Goal: Task Accomplishment & Management: Manage account settings

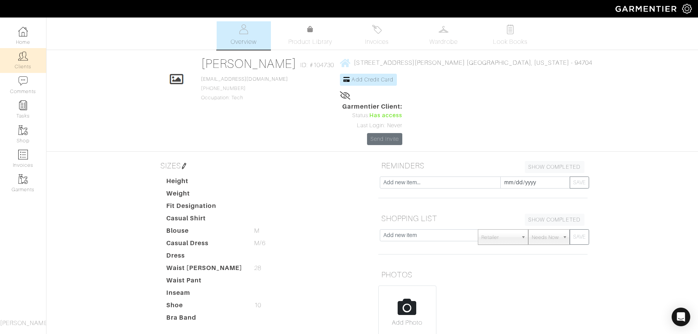
click at [19, 57] on img at bounding box center [23, 56] width 10 height 10
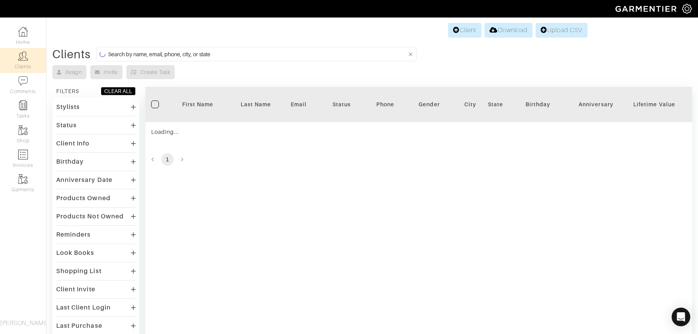
click at [147, 58] on input at bounding box center [257, 54] width 299 height 10
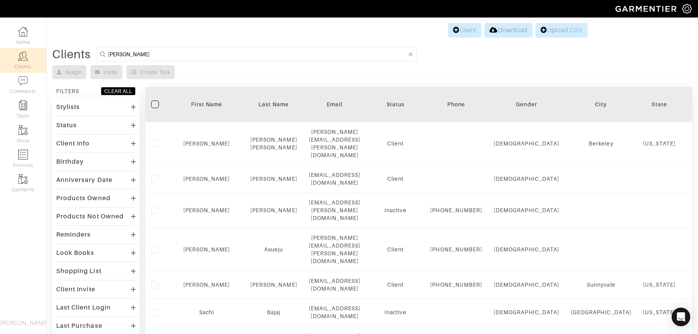
type input "[PERSON_NAME]"
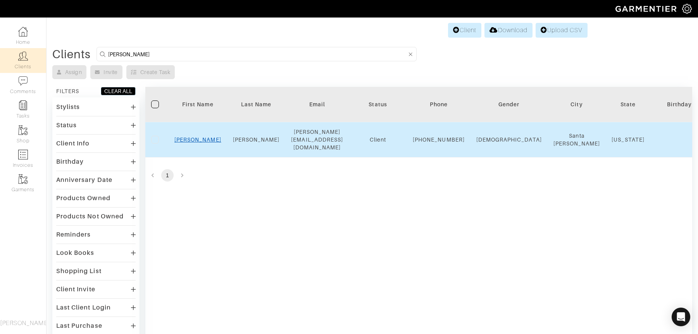
click at [192, 138] on link "[PERSON_NAME]" at bounding box center [197, 139] width 47 height 6
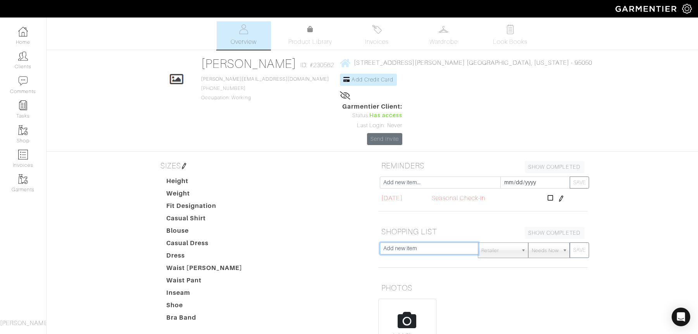
click at [429, 242] on input "text" at bounding box center [429, 248] width 99 height 12
click at [430, 242] on input "text" at bounding box center [429, 248] width 99 height 12
paste input "light colored blue jeans"
type input "light colored blue jeans"
click at [582, 242] on button "SAVE" at bounding box center [579, 250] width 19 height 16
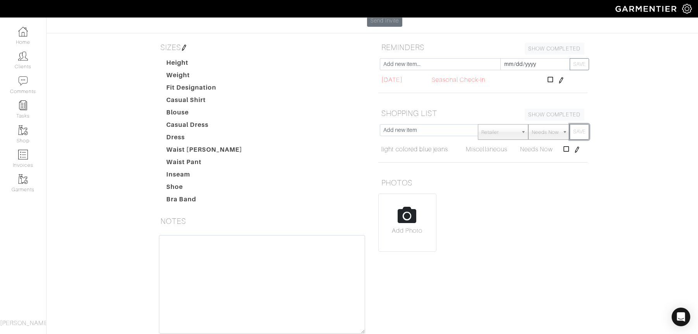
scroll to position [140, 0]
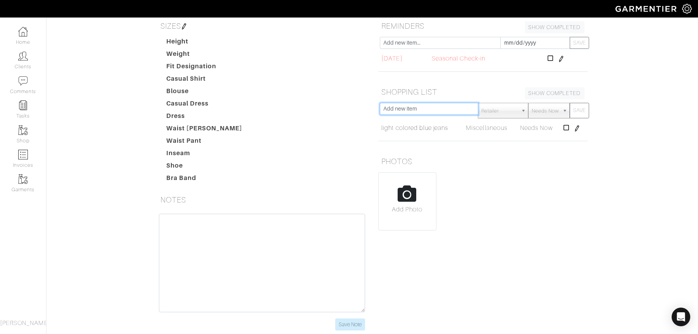
click at [424, 103] on input "text" at bounding box center [429, 109] width 99 height 12
type input "Dancing shoes"
click at [577, 103] on button "SAVE" at bounding box center [579, 111] width 19 height 16
click at [430, 103] on input "text" at bounding box center [429, 109] width 99 height 12
type input "Boots"
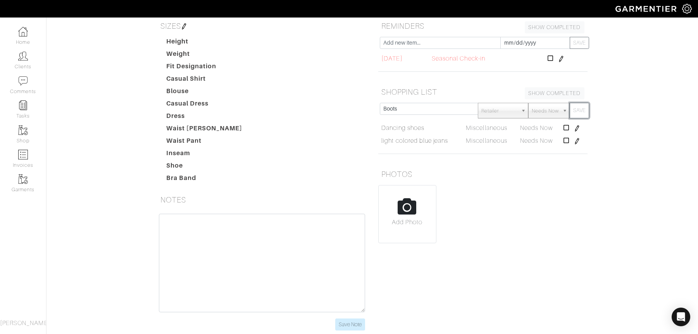
drag, startPoint x: 588, startPoint y: 67, endPoint x: 558, endPoint y: 69, distance: 29.9
click at [588, 103] on button "SAVE" at bounding box center [579, 111] width 19 height 16
click at [445, 103] on input "text" at bounding box center [429, 109] width 99 height 12
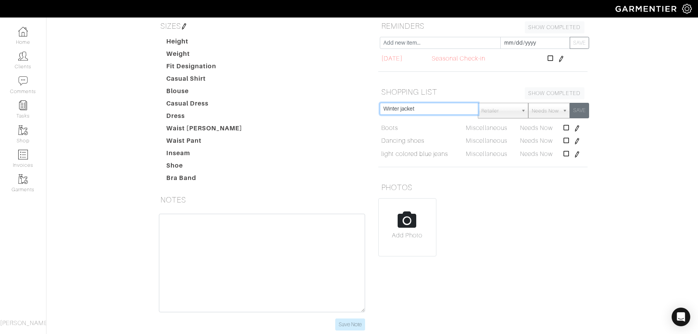
type input "Winter jacket"
click at [584, 103] on button "SAVE" at bounding box center [579, 111] width 19 height 16
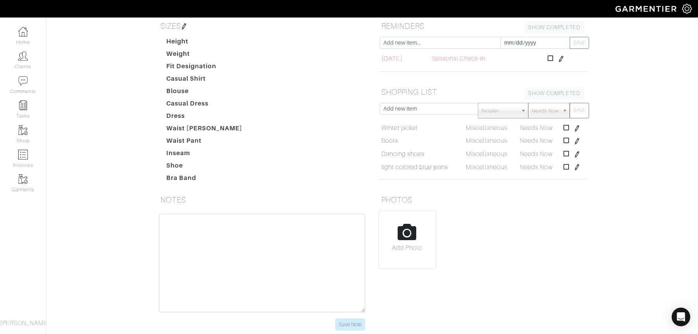
click at [351, 79] on div "Height Weight Fit Designation Casual Shirt Blouse Casual Dress Dress Waist Jean…" at bounding box center [266, 111] width 212 height 149
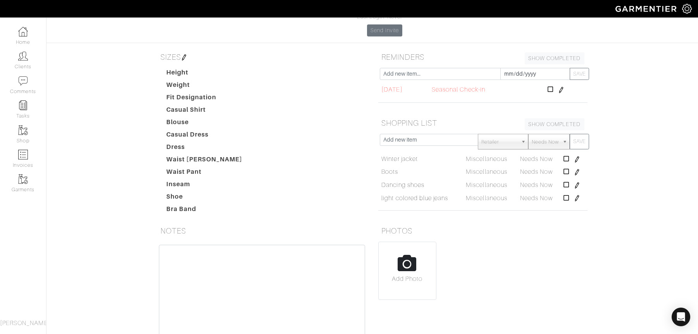
scroll to position [110, 0]
click at [553, 85] on icon at bounding box center [551, 88] width 6 height 6
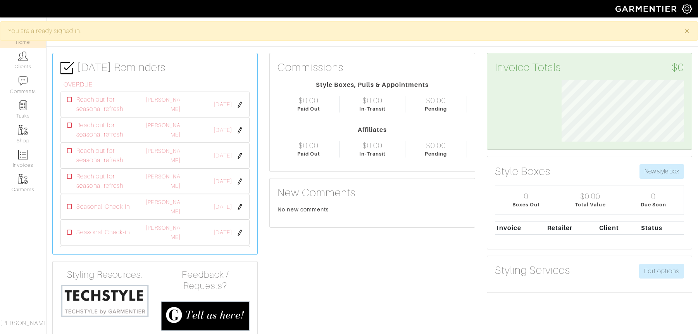
scroll to position [61, 134]
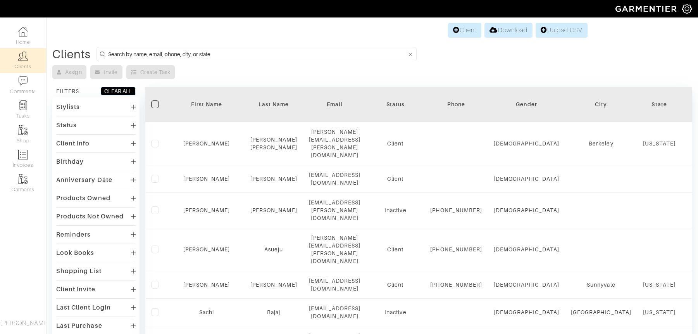
click at [224, 53] on input at bounding box center [257, 54] width 299 height 10
type input "bianca"
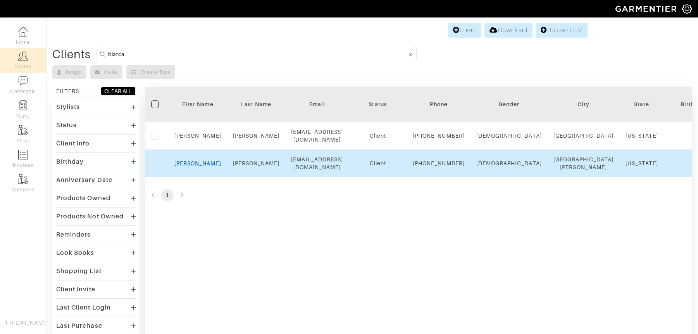
click at [201, 166] on link "Bianca" at bounding box center [197, 163] width 47 height 6
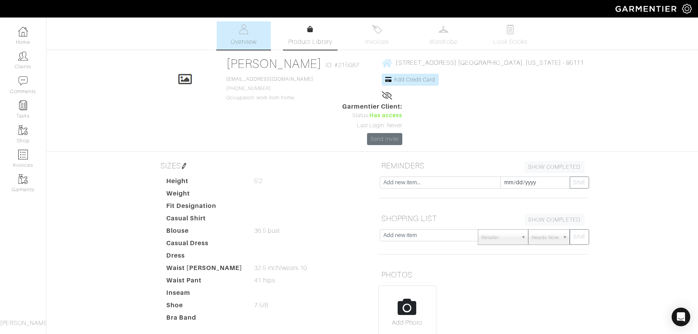
click at [316, 39] on span "Product Library" at bounding box center [310, 41] width 44 height 9
